Goal: Information Seeking & Learning: Learn about a topic

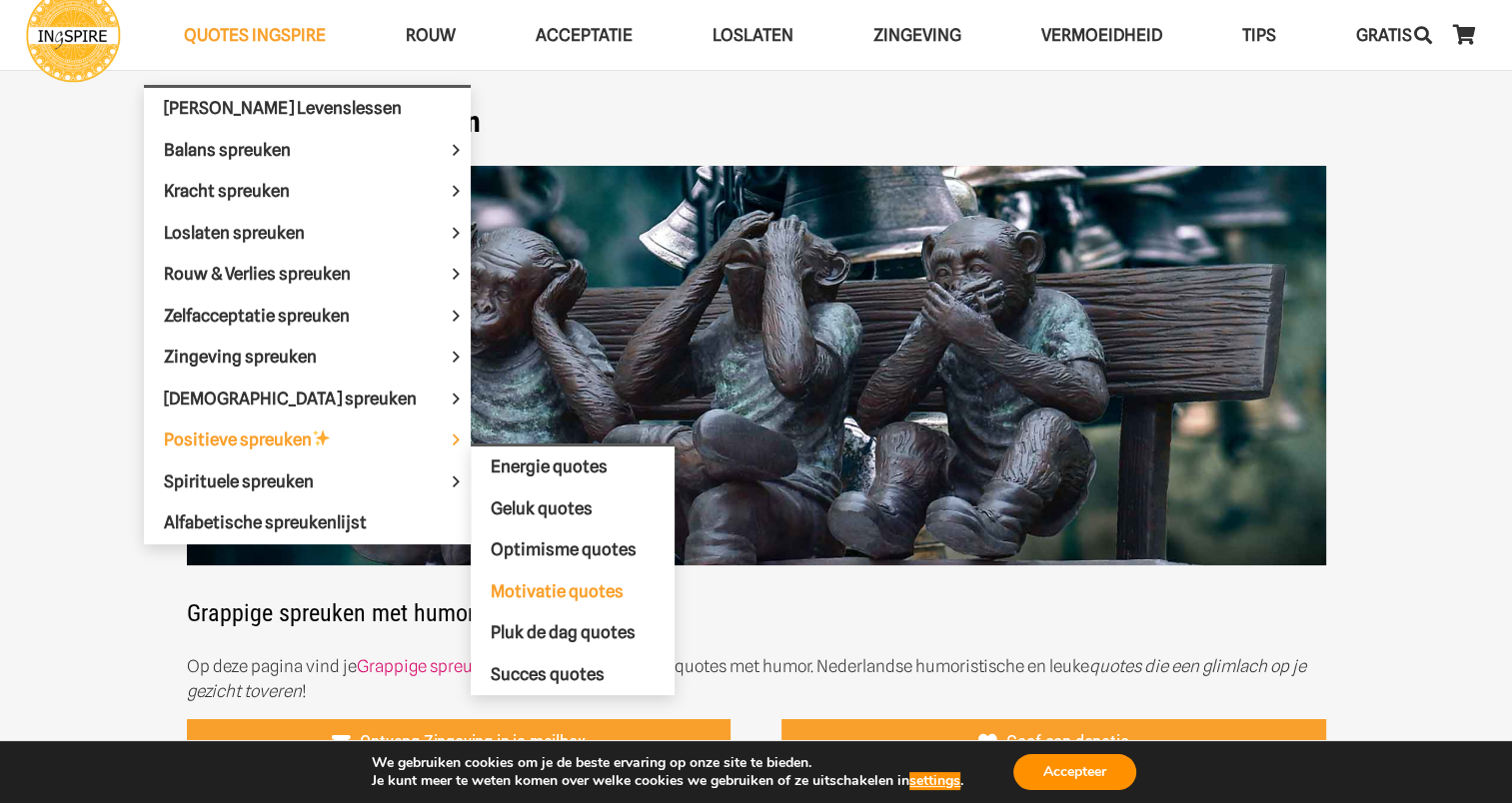
click at [524, 580] on span "Motivatie quotes" at bounding box center [557, 590] width 133 height 20
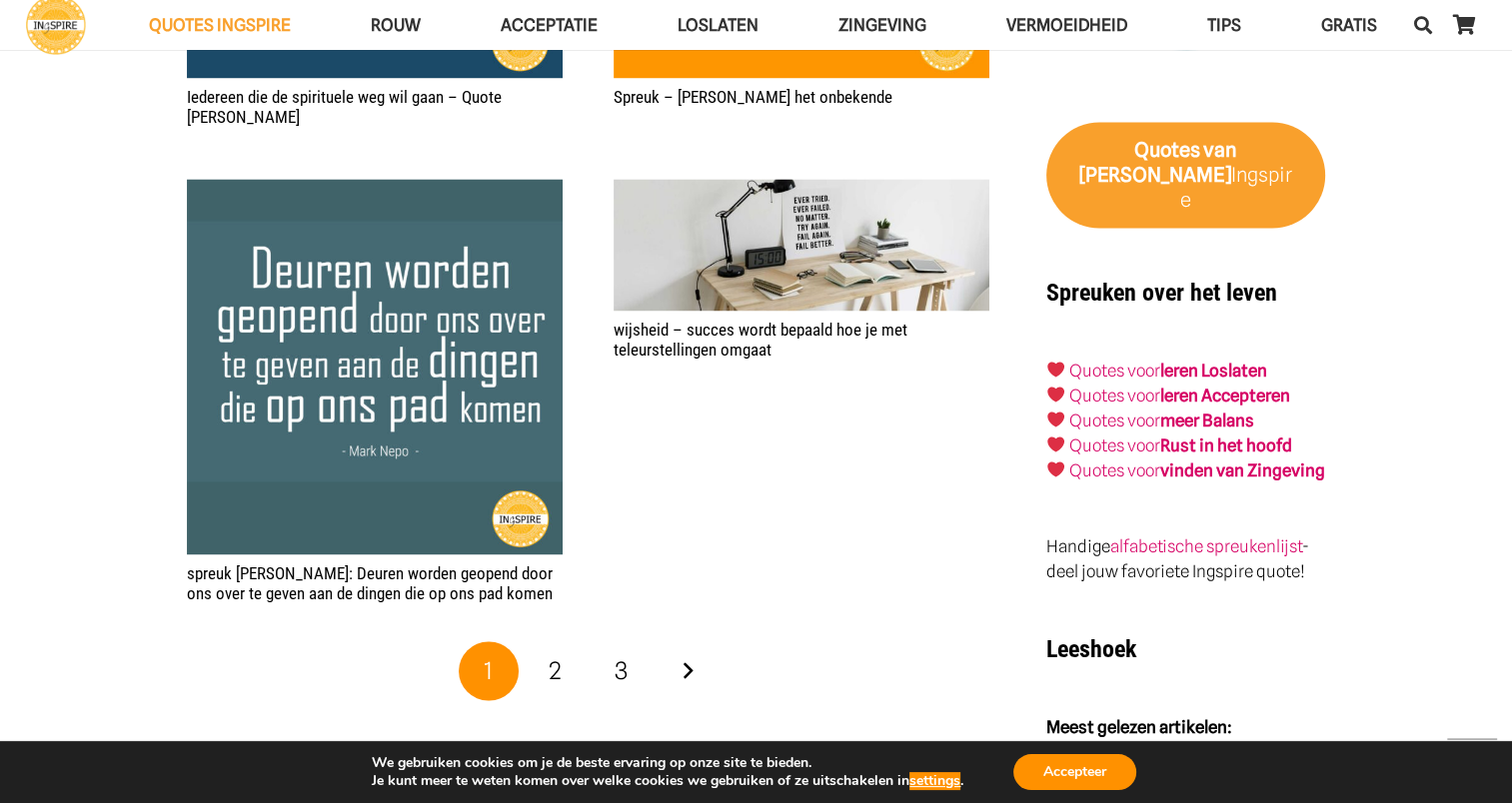
scroll to position [3095, 0]
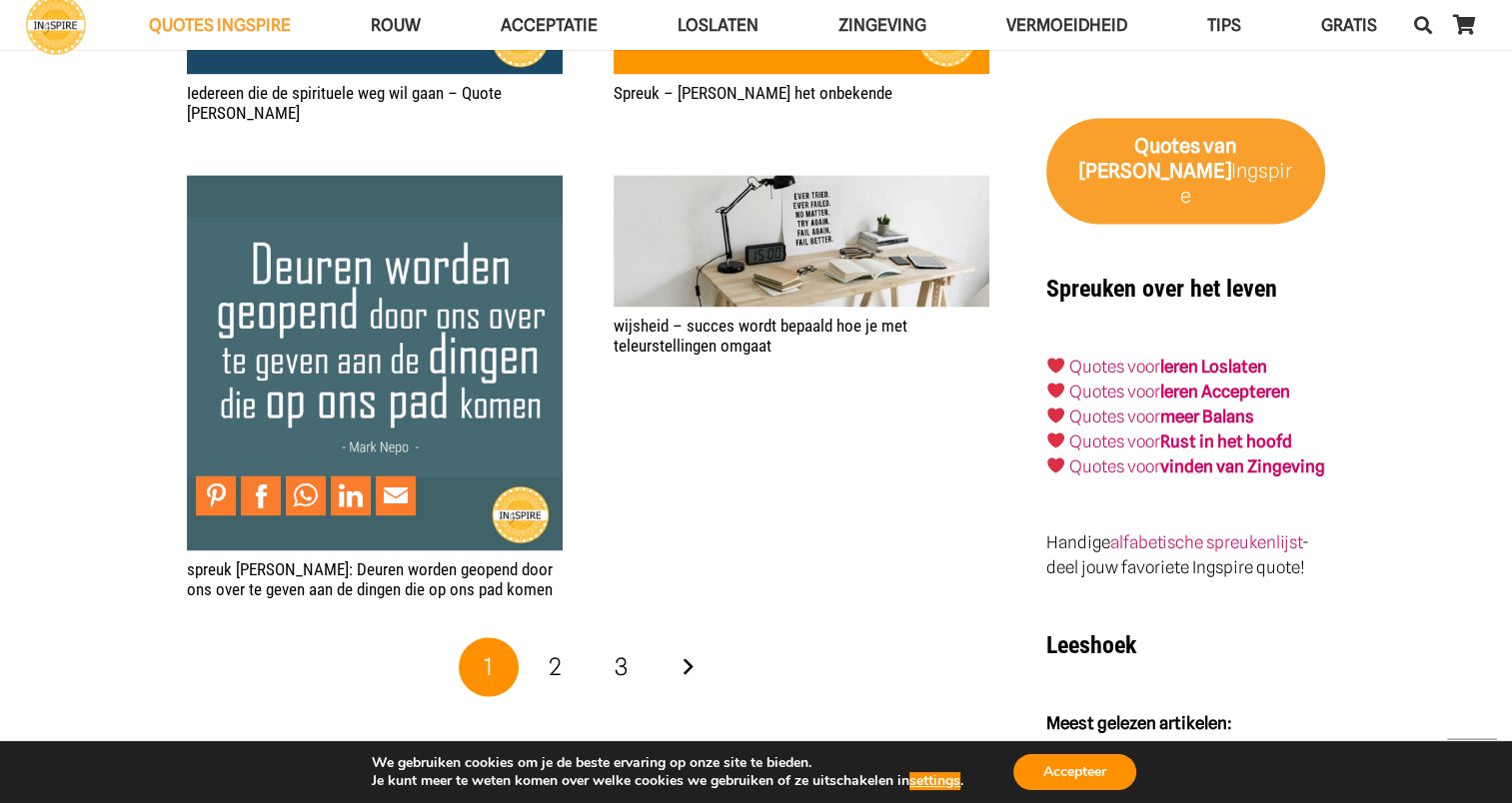
click at [268, 408] on img "spreuk Mark Nepo: Deuren worden geopend door ons over te geven aan de dingen di…" at bounding box center [375, 363] width 376 height 376
click at [555, 652] on span "2" at bounding box center [555, 666] width 13 height 29
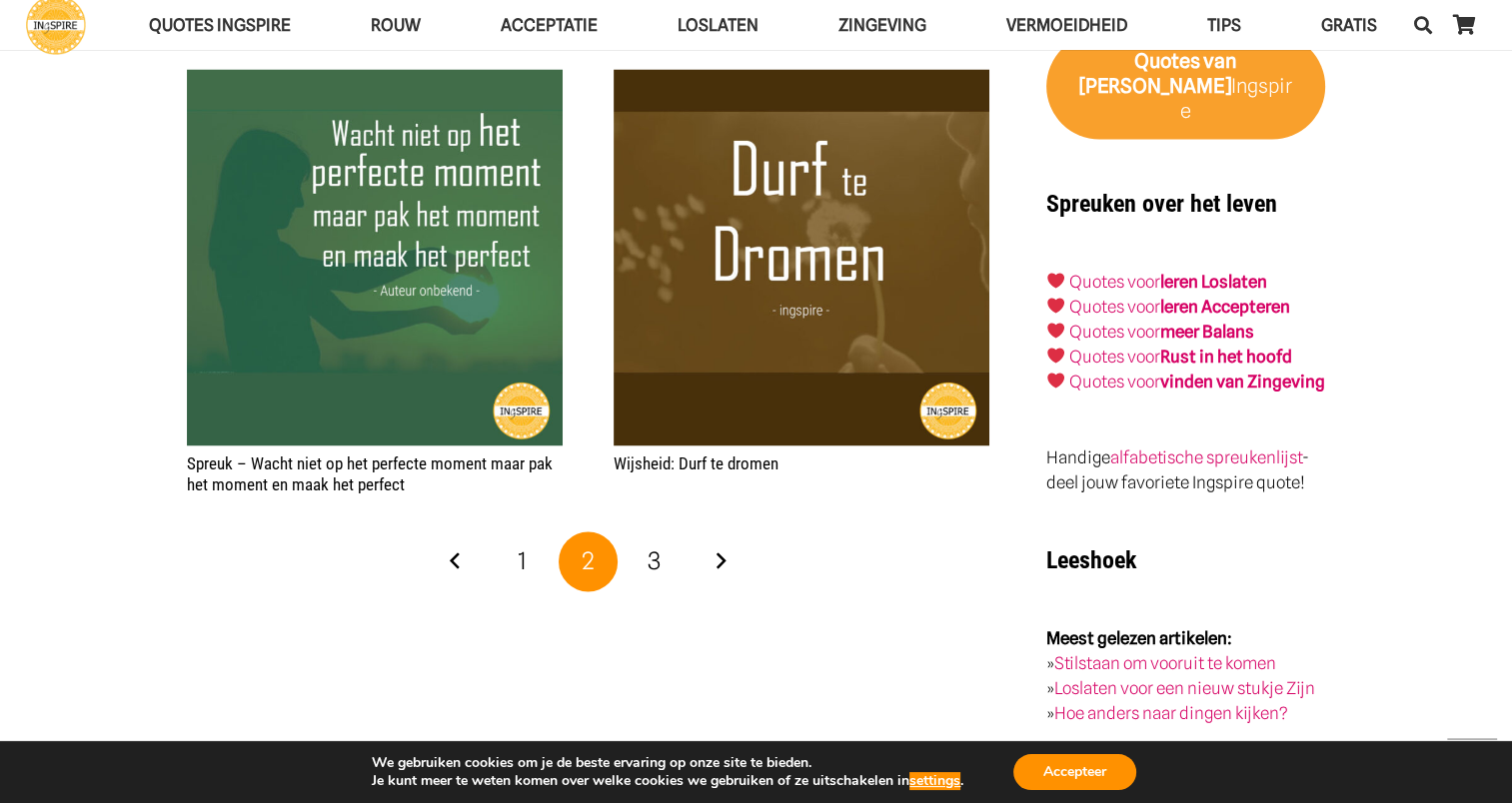
scroll to position [3095, 0]
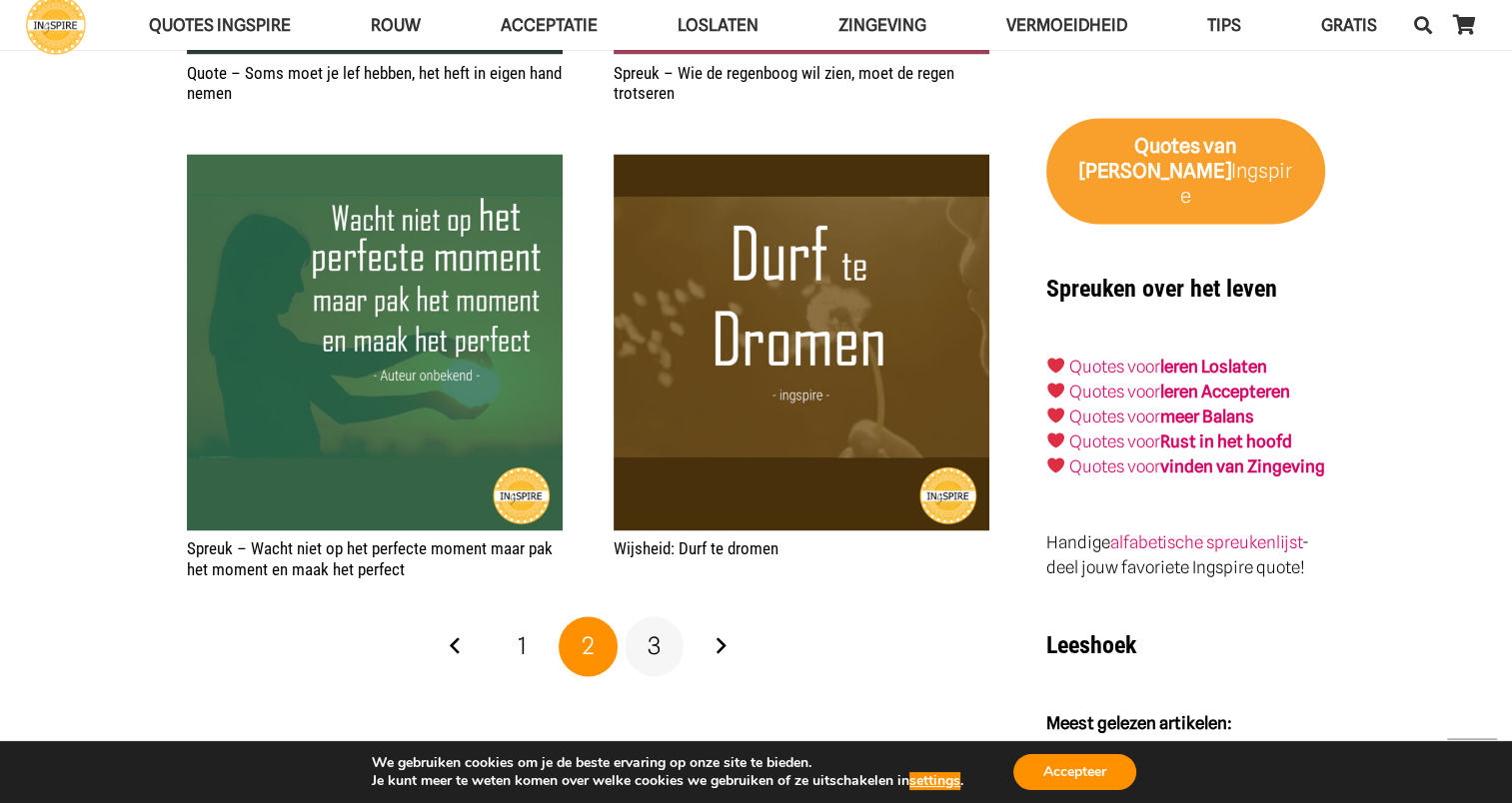
click at [643, 624] on link "3" at bounding box center [655, 646] width 60 height 60
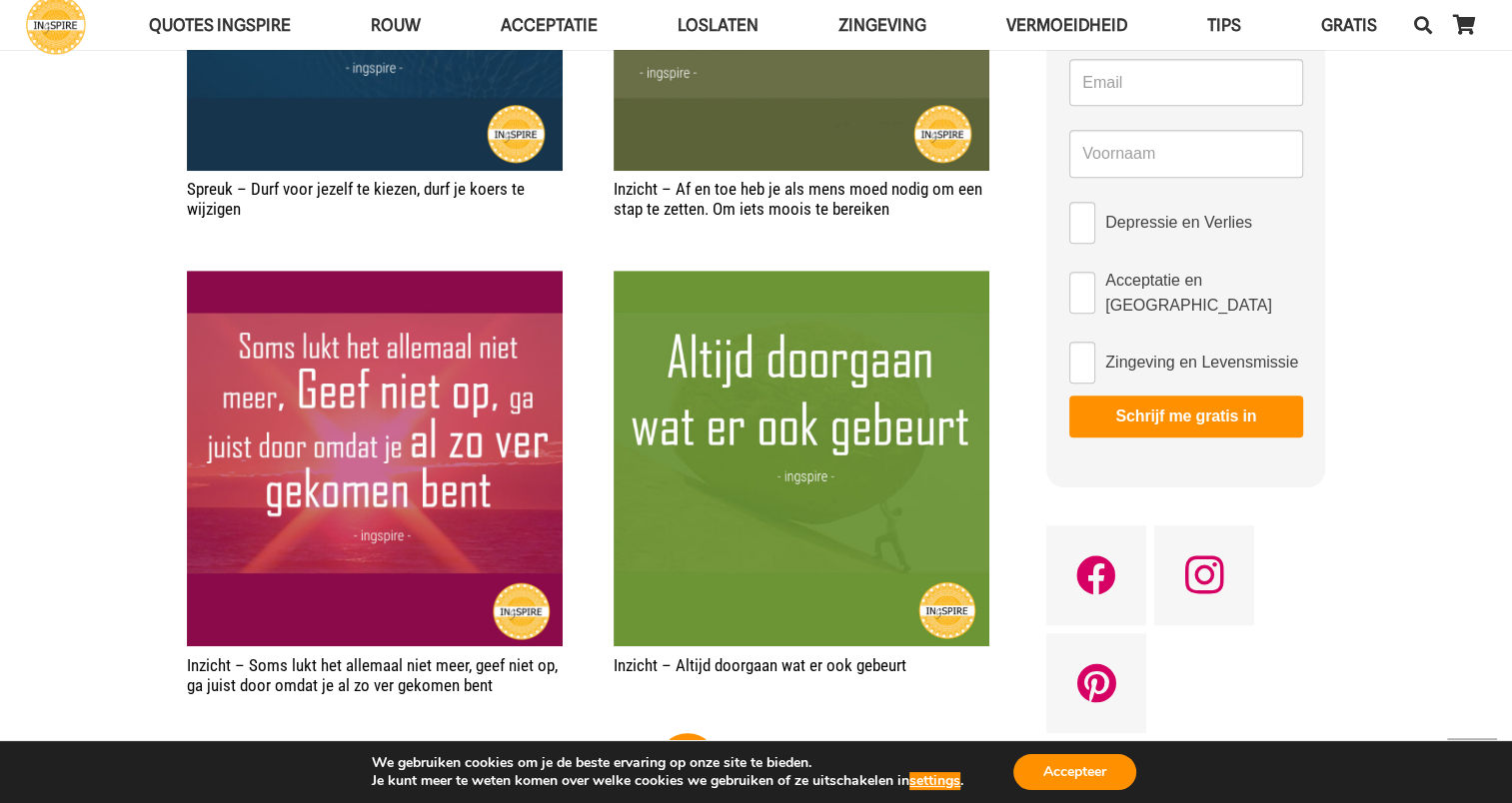
scroll to position [1099, 0]
